Goal: Find specific page/section: Find specific page/section

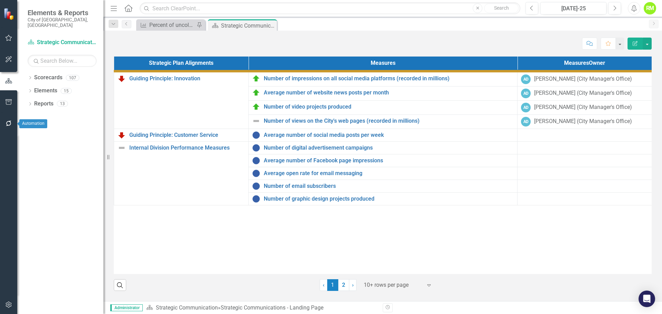
click at [8, 124] on icon "button" at bounding box center [8, 124] width 7 height 6
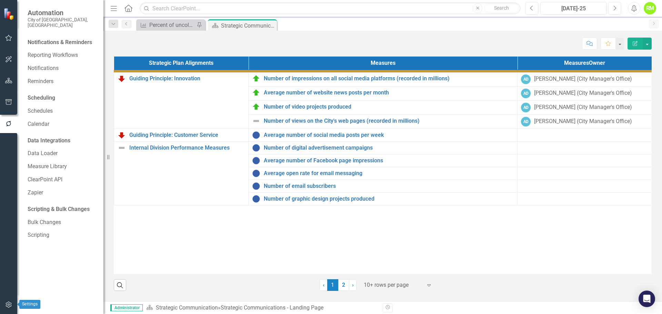
click at [10, 306] on icon "button" at bounding box center [9, 305] width 6 height 6
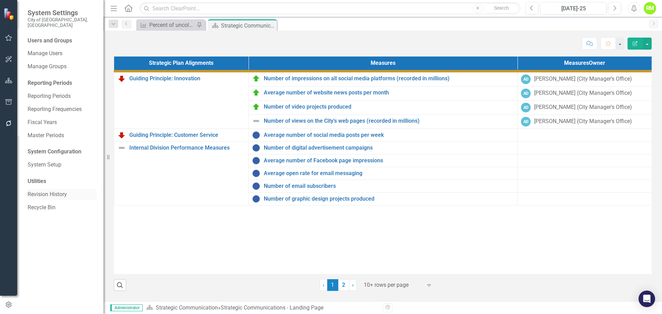
click at [43, 191] on link "Revision History" at bounding box center [62, 195] width 69 height 8
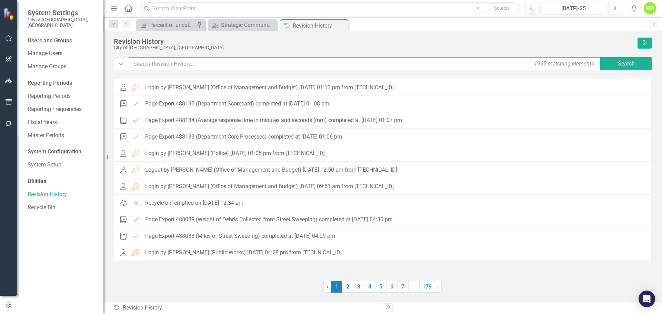
click at [166, 62] on input "text" at bounding box center [365, 63] width 473 height 13
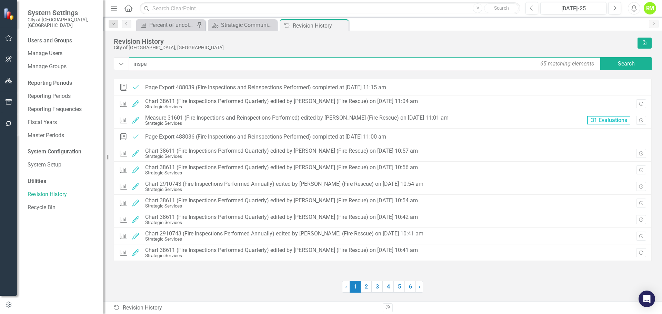
click at [178, 60] on input "inspe" at bounding box center [365, 63] width 473 height 13
drag, startPoint x: 177, startPoint y: 63, endPoint x: 109, endPoint y: 63, distance: 67.6
click at [109, 63] on div "Revision History City of Fort Lauderdale, FL Excel Dropdown inspe 65 matching e…" at bounding box center [382, 166] width 558 height 271
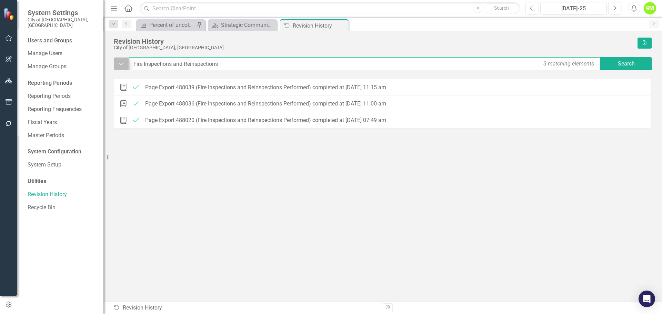
type input "Fire Inspections and Reinspections"
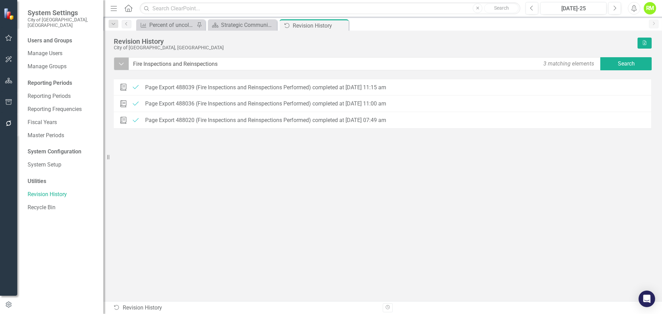
click at [124, 68] on button "Dropdown" at bounding box center [121, 63] width 15 height 13
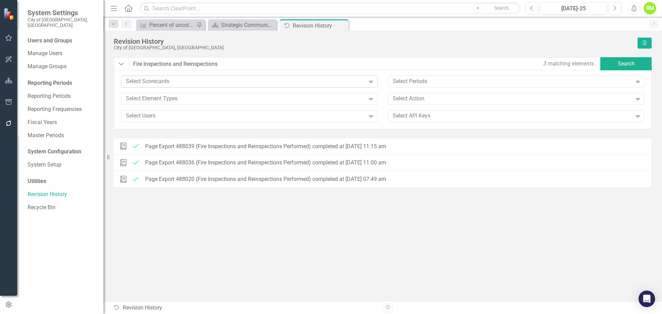
click at [366, 79] on div "Expand" at bounding box center [371, 81] width 12 height 11
click at [301, 239] on div "Briefing Book Template Completed Page Export 488039 (Fire Inspections and Reins…" at bounding box center [383, 206] width 538 height 136
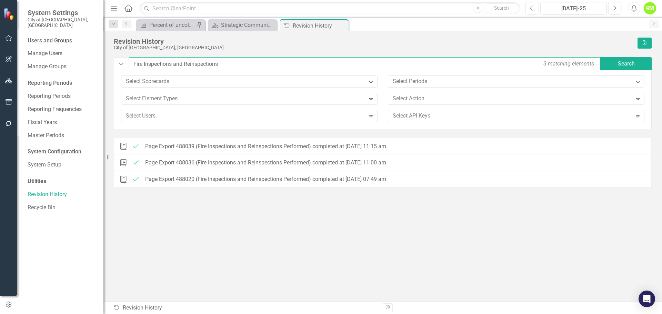
drag, startPoint x: 239, startPoint y: 64, endPoint x: 73, endPoint y: 69, distance: 165.9
click at [73, 69] on div "System Settings City of Fort Lauderdale, FL Users and Groups Manage Users Manag…" at bounding box center [331, 157] width 662 height 314
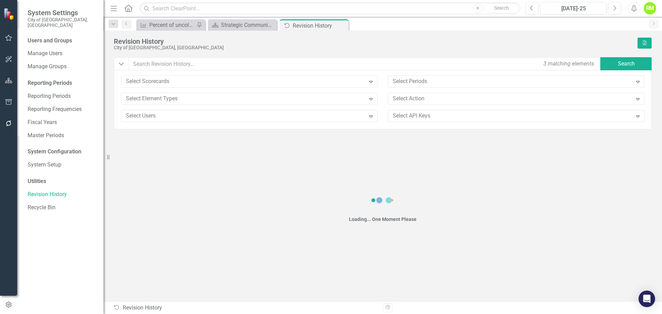
drag, startPoint x: 203, startPoint y: 246, endPoint x: 186, endPoint y: 227, distance: 25.7
click at [202, 246] on div "null Loading... One Moment Please" at bounding box center [383, 206] width 538 height 136
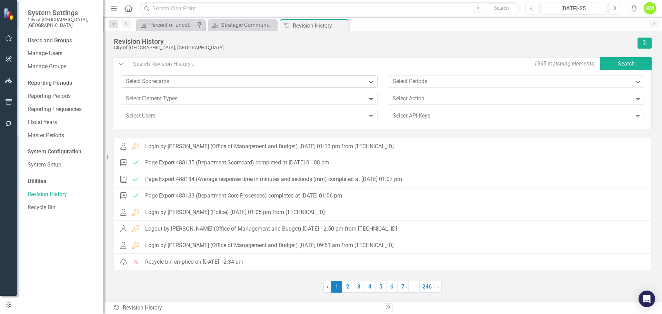
click at [166, 80] on div at bounding box center [244, 81] width 242 height 9
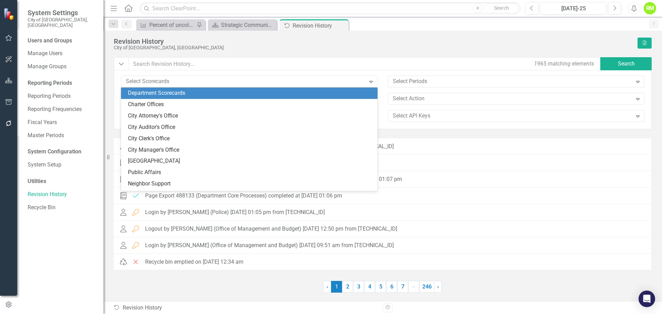
click at [162, 93] on div "Department Scorecards" at bounding box center [250, 93] width 245 height 8
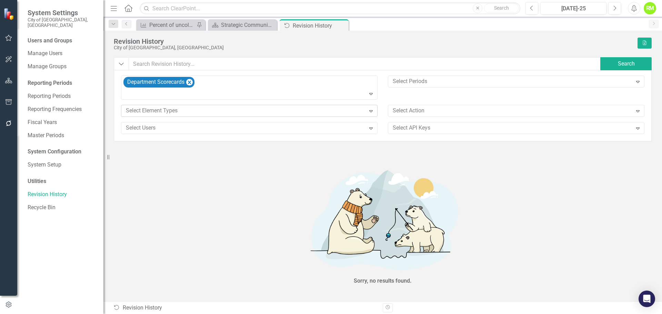
click at [158, 111] on div at bounding box center [244, 110] width 242 height 9
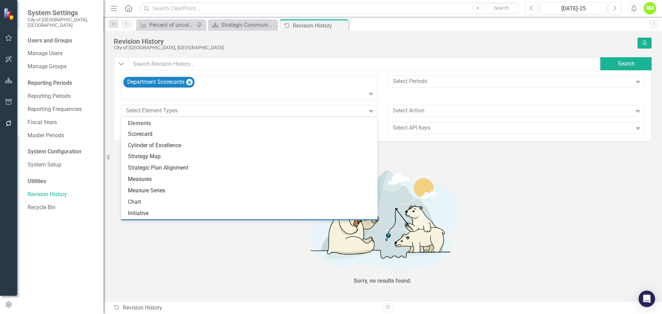
click at [192, 253] on div "Sorry, no results found." at bounding box center [383, 225] width 538 height 151
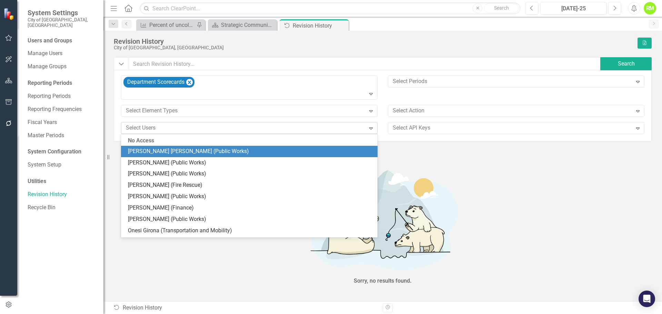
click at [164, 129] on div at bounding box center [244, 127] width 242 height 9
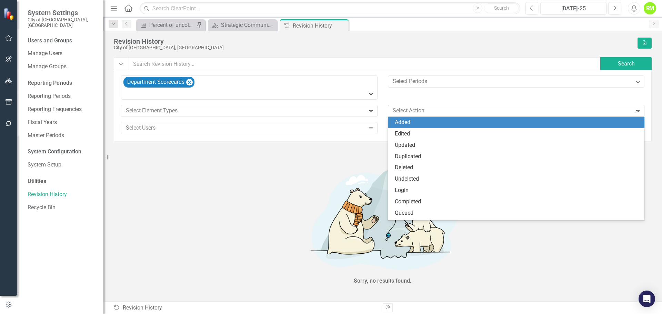
click at [429, 112] on div at bounding box center [511, 110] width 242 height 9
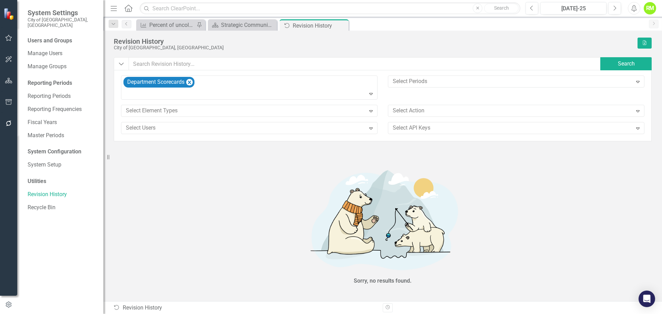
click at [244, 189] on div "Sorry, no results found." at bounding box center [383, 225] width 538 height 151
click at [191, 83] on icon "Remove Department Scorecards" at bounding box center [189, 82] width 7 height 9
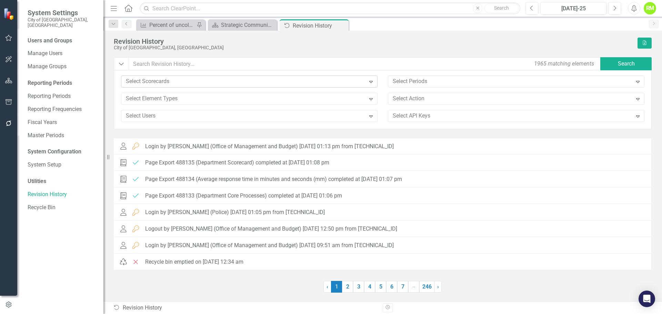
type input "i"
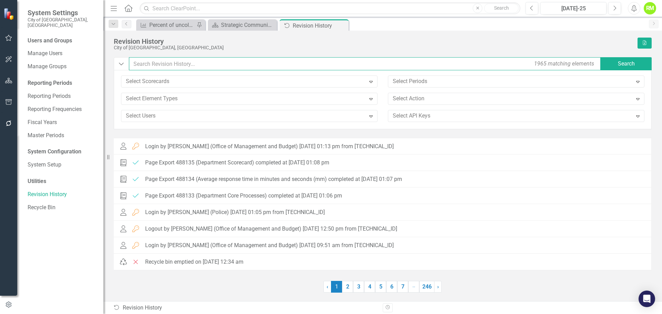
click at [192, 65] on input "text" at bounding box center [365, 63] width 473 height 13
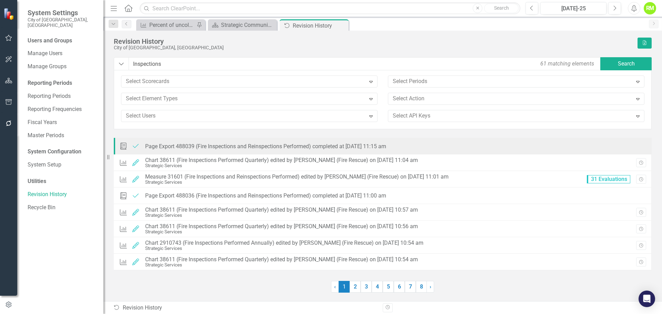
click at [226, 149] on div "Page Export 488039 (Fire Inspections and Reinspections Performed) completed at …" at bounding box center [265, 146] width 241 height 6
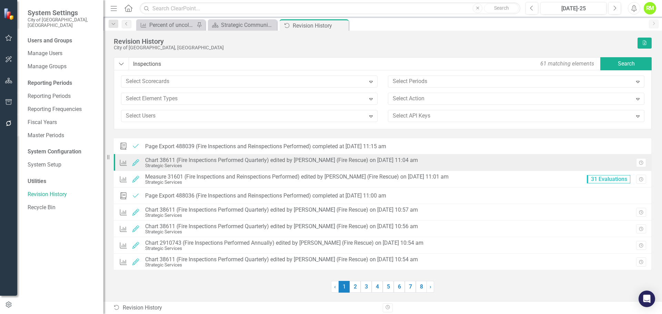
click at [220, 162] on div "Chart 38611 (Fire Inspections Performed Quarterly) edited by Marco De Medici (F…" at bounding box center [281, 160] width 273 height 6
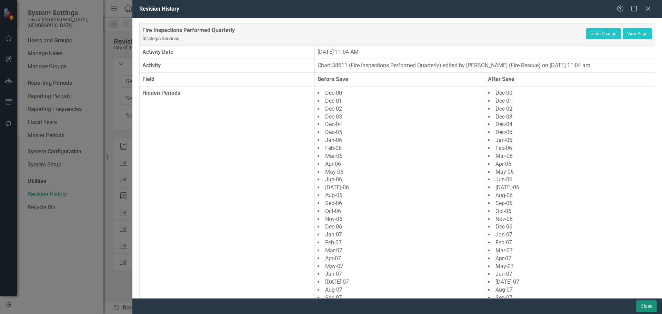
click at [643, 307] on button "Close" at bounding box center [646, 306] width 21 height 12
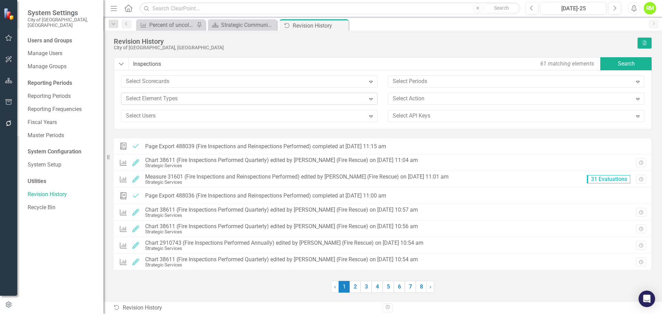
click at [176, 97] on div at bounding box center [244, 98] width 242 height 9
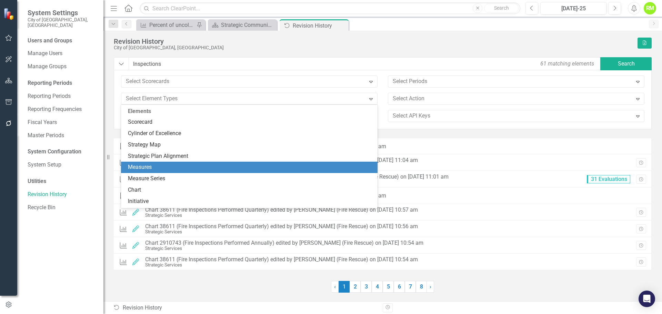
click at [143, 166] on div "Measures" at bounding box center [250, 167] width 245 height 8
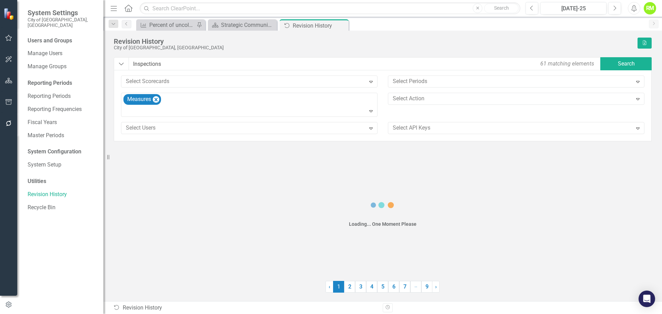
click at [143, 166] on div "Loading... One Moment Please" at bounding box center [383, 211] width 538 height 122
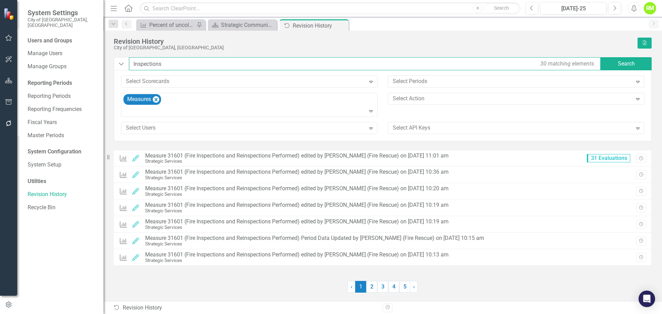
click at [174, 64] on input "Inspections" at bounding box center [365, 63] width 473 height 13
click at [158, 99] on icon "Remove Measures" at bounding box center [156, 99] width 7 height 9
type input "31601"
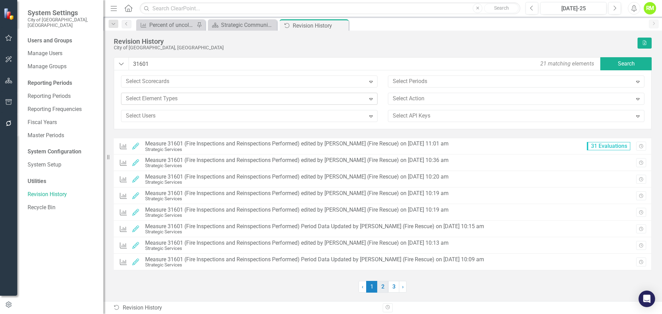
click at [382, 285] on link "2" at bounding box center [382, 287] width 11 height 12
click at [392, 286] on link "3" at bounding box center [393, 287] width 11 height 12
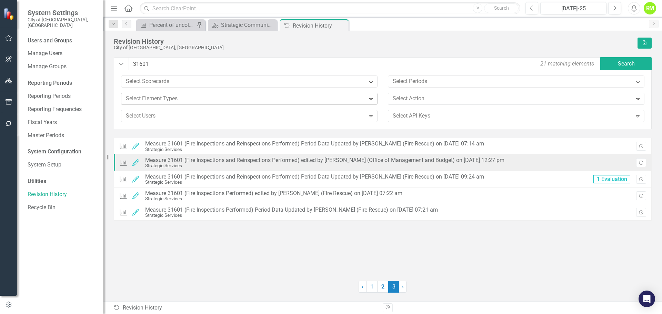
click at [338, 158] on div "Measure 31601 (Fire Inspections and Reinspections Performed) edited by Richard …" at bounding box center [324, 160] width 359 height 6
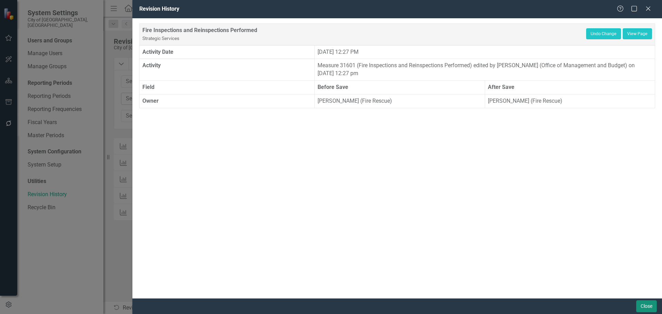
click at [646, 306] on button "Close" at bounding box center [646, 306] width 21 height 12
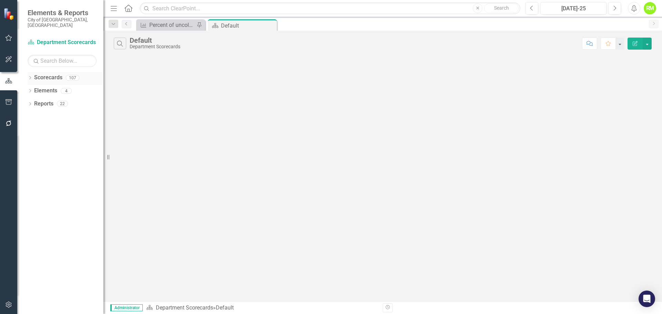
click at [28, 72] on div "Dropdown Scorecards 107" at bounding box center [66, 78] width 76 height 13
click at [30, 77] on icon "Dropdown" at bounding box center [30, 79] width 5 height 4
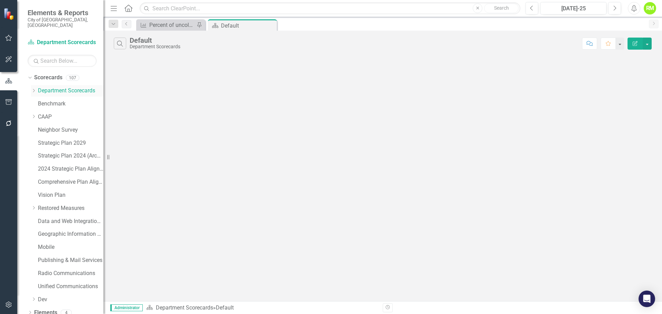
click at [33, 89] on icon "Dropdown" at bounding box center [33, 91] width 5 height 4
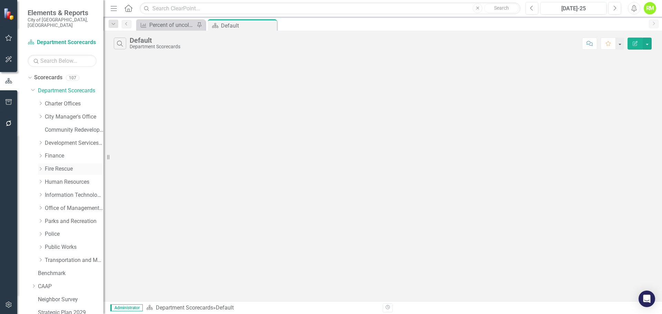
click at [57, 165] on link "Fire Rescue" at bounding box center [74, 169] width 59 height 8
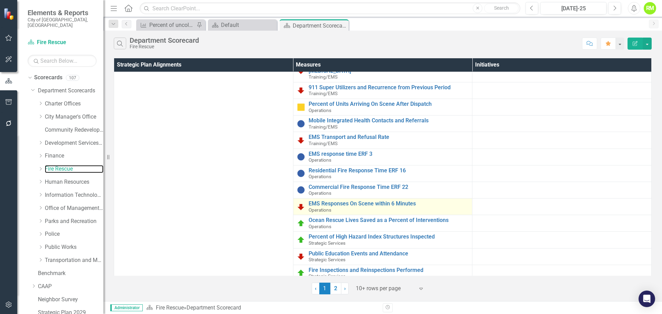
scroll to position [117, 0]
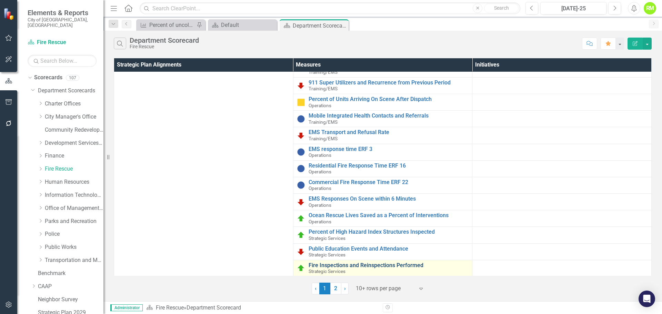
click at [356, 262] on link "Fire Inspections and Reinspections Performed" at bounding box center [389, 265] width 160 height 6
